Goal: Navigation & Orientation: Understand site structure

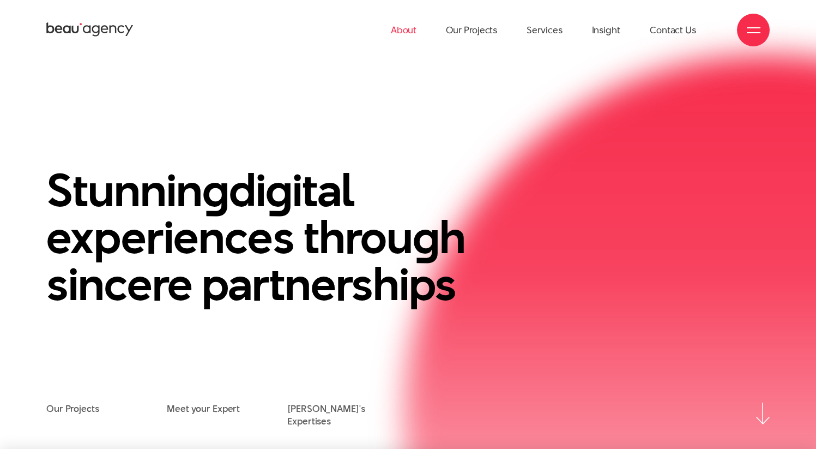
click at [408, 33] on link "About" at bounding box center [404, 30] width 26 height 60
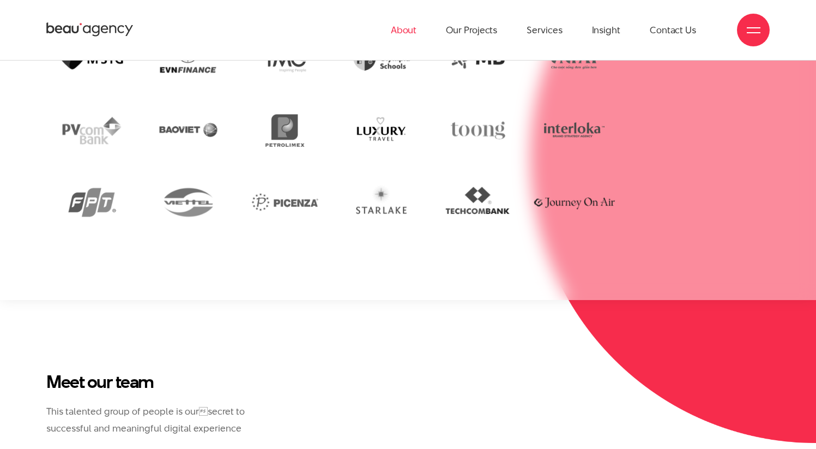
scroll to position [2341, 0]
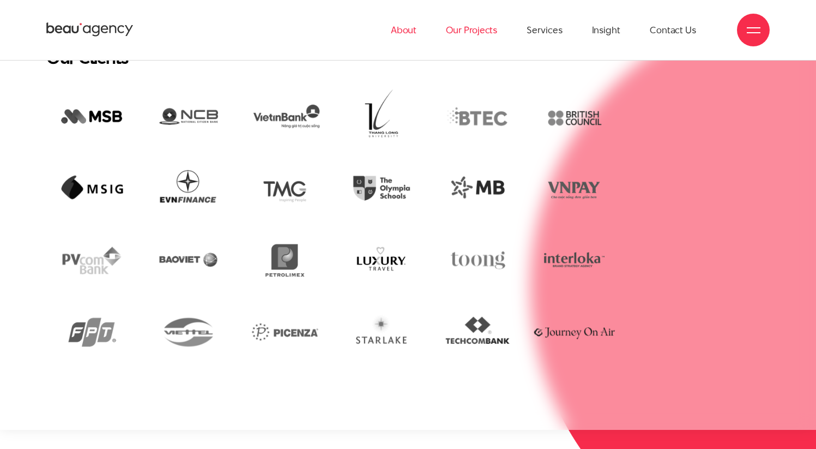
click at [476, 25] on link "Our Projects" at bounding box center [471, 30] width 51 height 60
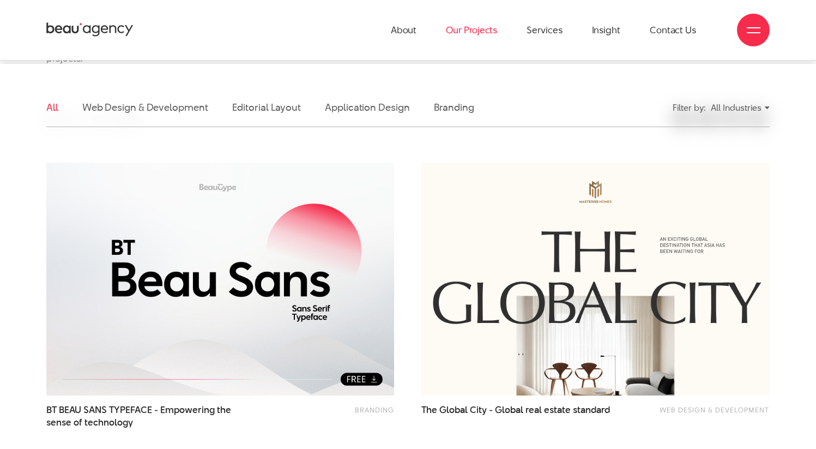
scroll to position [239, 0]
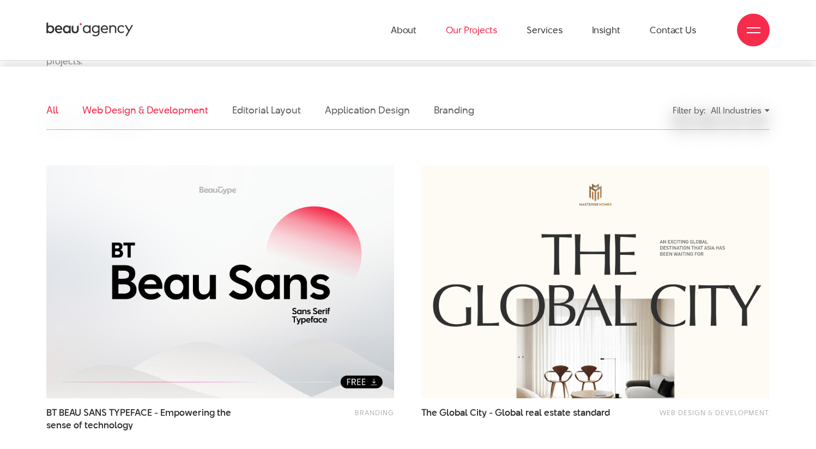
click at [172, 103] on link "Web Design & Development" at bounding box center [145, 110] width 126 height 14
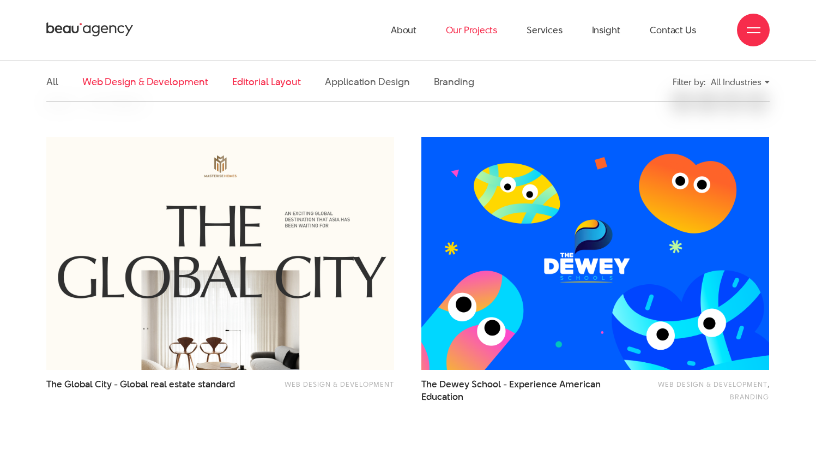
scroll to position [0, 0]
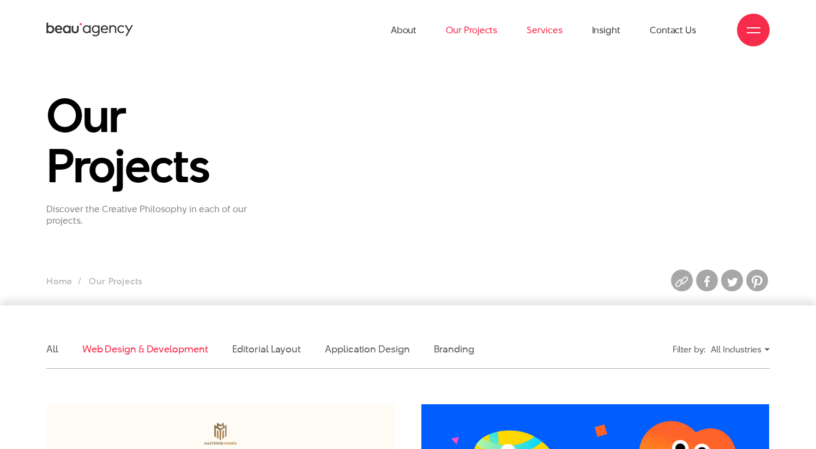
click at [548, 29] on link "Services" at bounding box center [544, 30] width 35 height 60
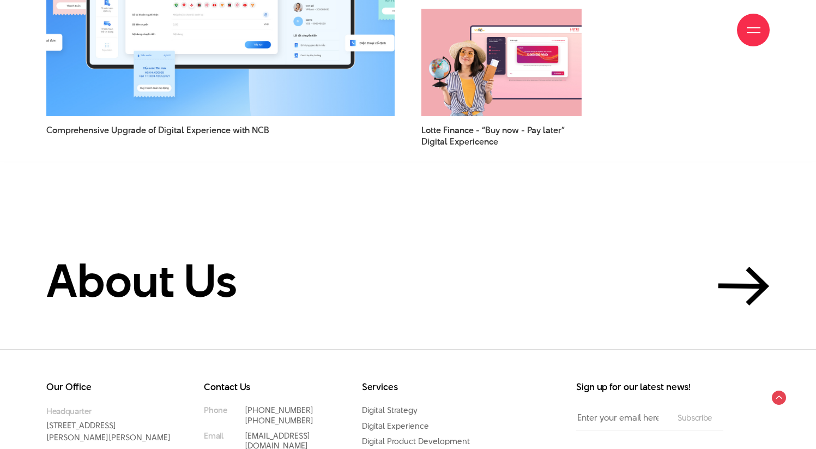
scroll to position [3183, 0]
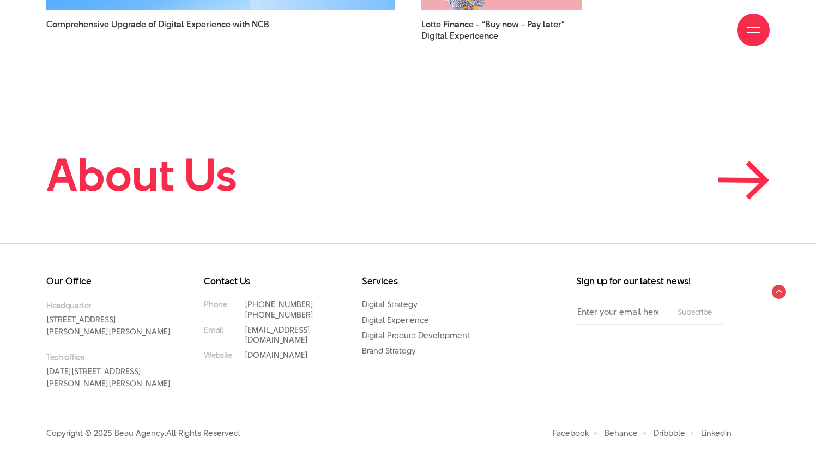
click at [124, 167] on h2 "About Us" at bounding box center [141, 174] width 191 height 49
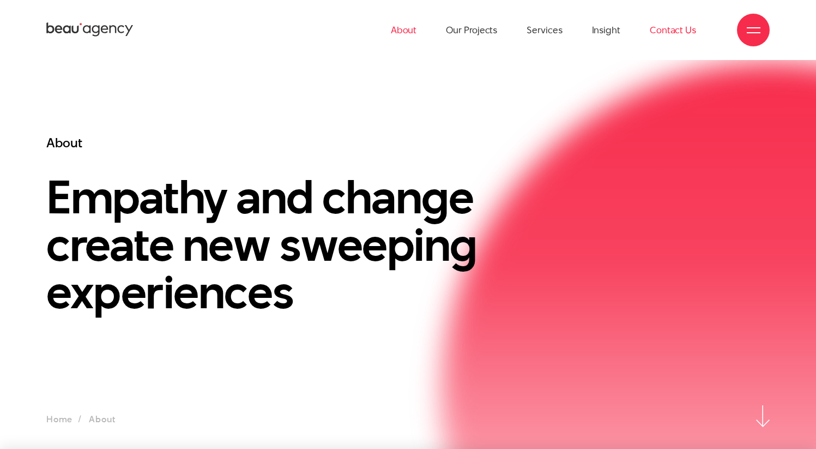
click at [651, 31] on link "Contact Us" at bounding box center [673, 30] width 46 height 60
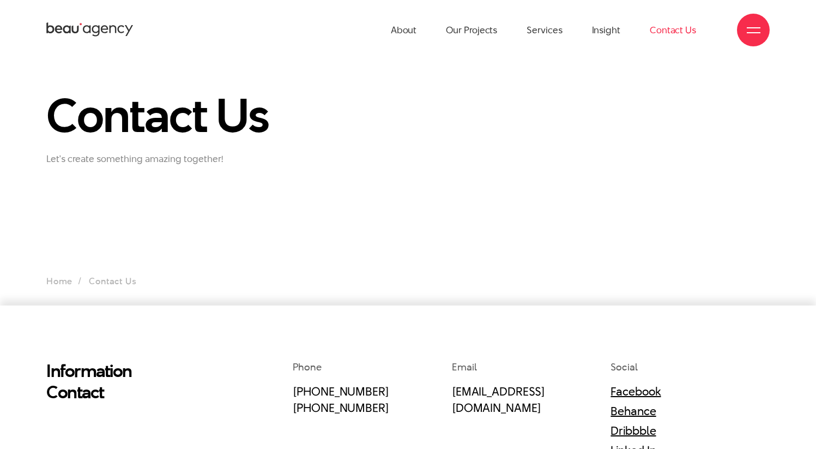
click at [747, 20] on div at bounding box center [753, 30] width 33 height 33
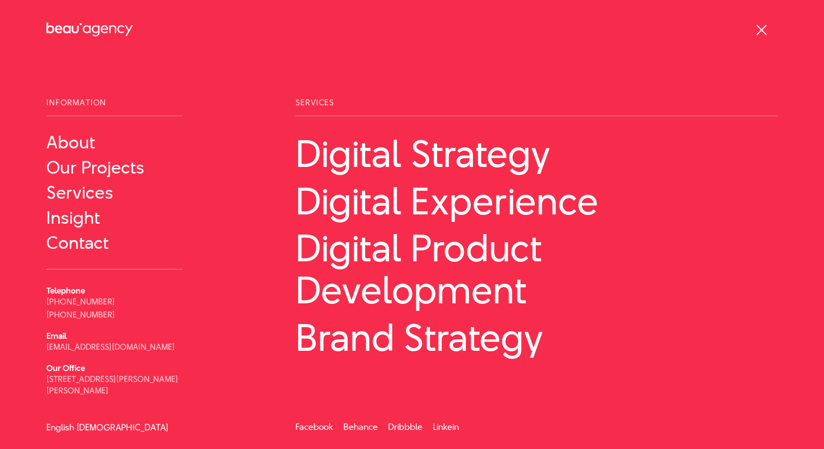
click at [98, 424] on link "[DEMOGRAPHIC_DATA]" at bounding box center [122, 427] width 92 height 8
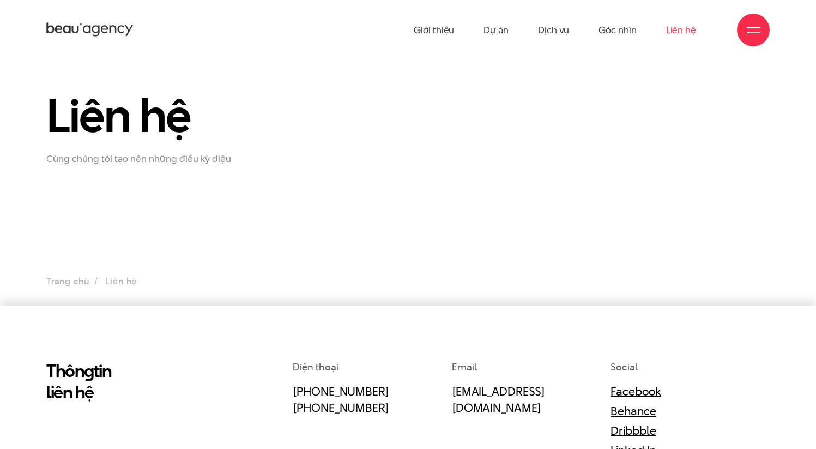
click at [731, 27] on div "Giới thiệu Dự án Dịch vụ Góc nhìn Liên hệ" at bounding box center [407, 30] width 723 height 60
click at [746, 27] on div at bounding box center [753, 30] width 33 height 33
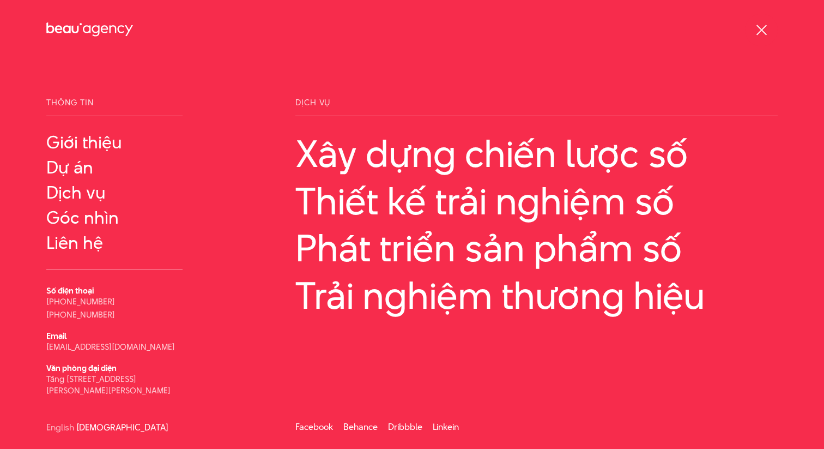
click at [758, 27] on span at bounding box center [761, 30] width 10 height 10
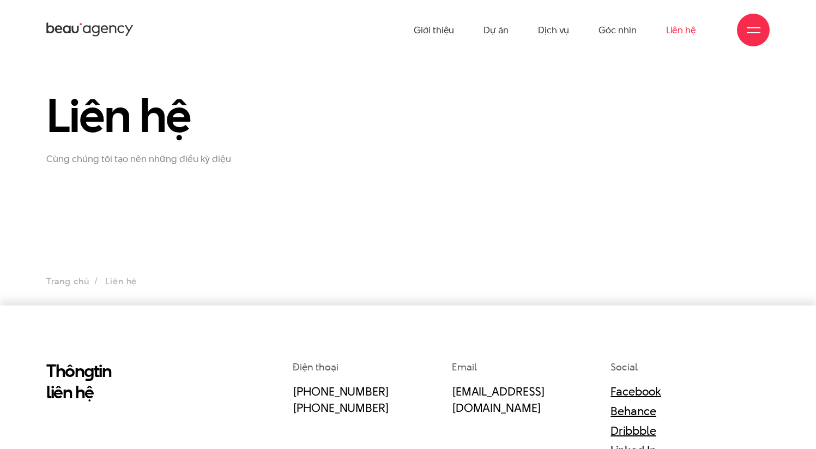
click at [118, 31] on icon at bounding box center [120, 30] width 7 height 8
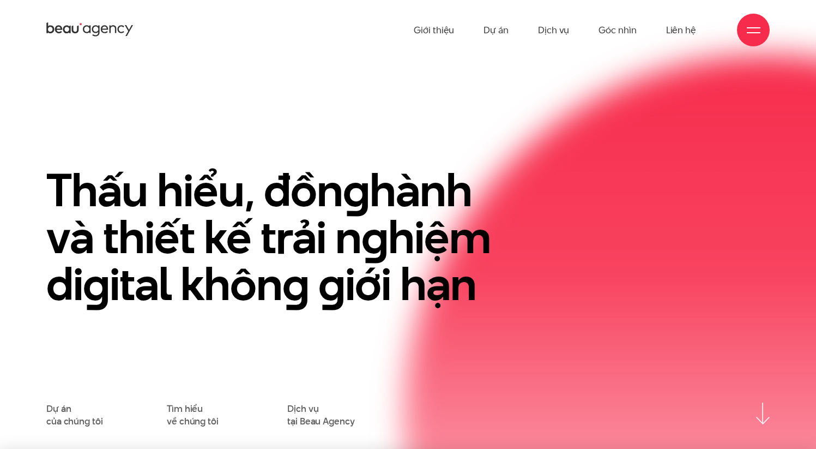
click at [754, 25] on div at bounding box center [754, 30] width 14 height 14
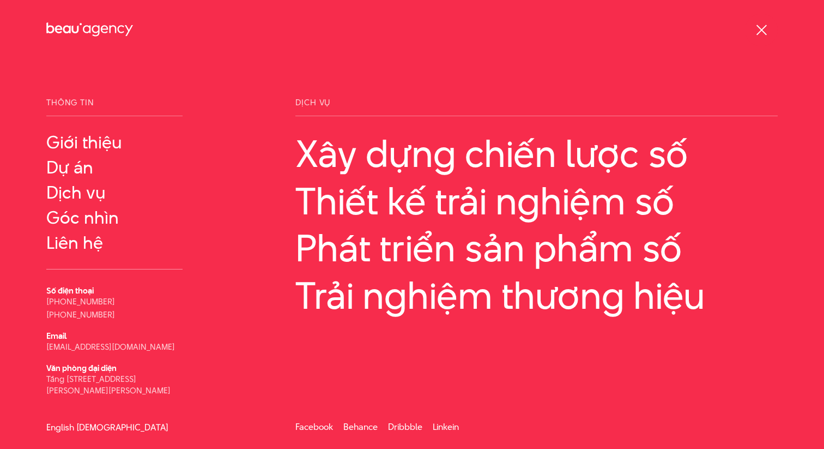
click at [69, 426] on link "English" at bounding box center [60, 427] width 28 height 8
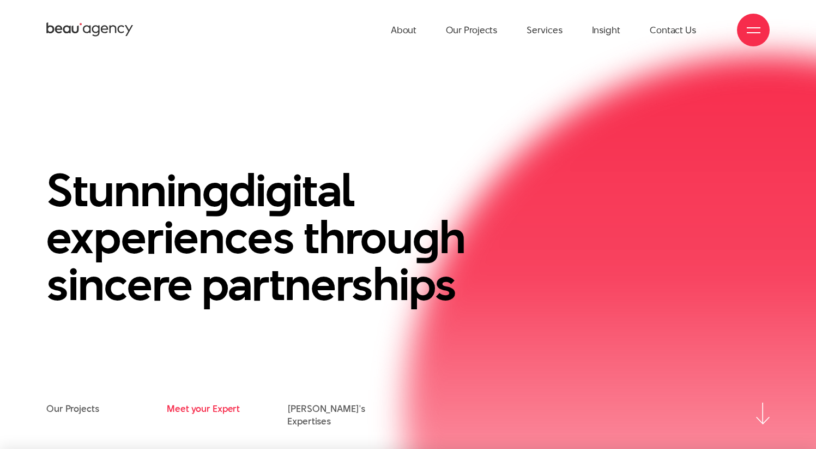
click at [213, 412] on link "Meet your Expert" at bounding box center [203, 408] width 73 height 12
click at [311, 407] on link "Beau's Expertises" at bounding box center [347, 414] width 120 height 25
click at [200, 409] on link "Meet your Expert" at bounding box center [203, 408] width 73 height 12
click at [55, 409] on link "Our Projects" at bounding box center [72, 408] width 53 height 12
